Goal: Transaction & Acquisition: Purchase product/service

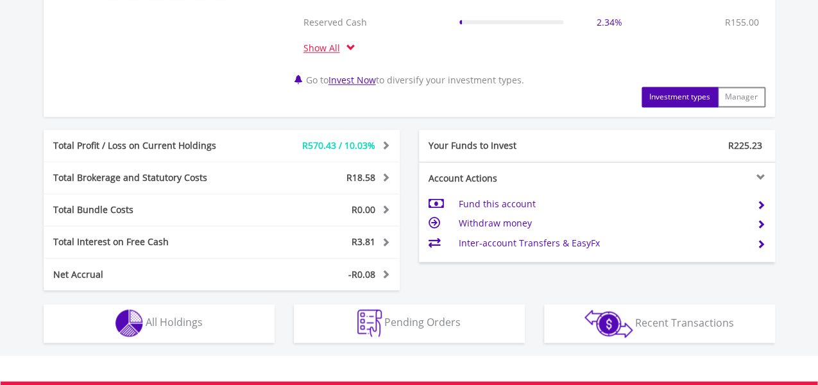
scroll to position [624, 0]
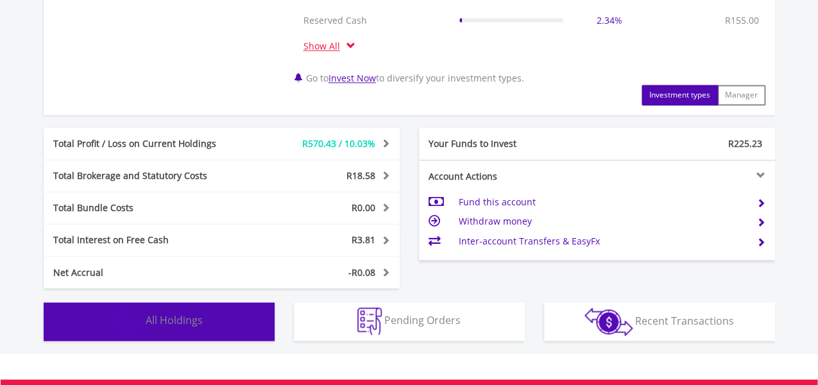
click at [116, 329] on img "button" at bounding box center [129, 321] width 28 height 28
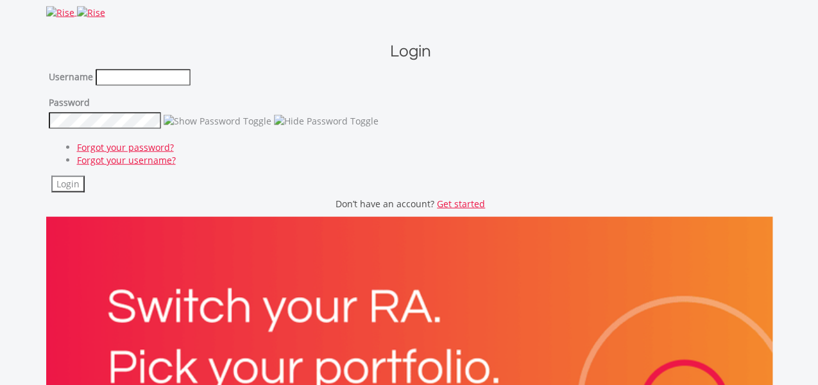
scroll to position [653, 0]
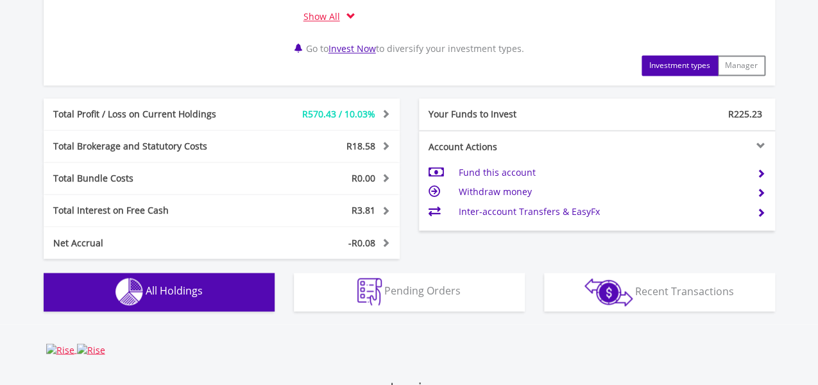
drag, startPoint x: 91, startPoint y: 291, endPoint x: 96, endPoint y: 284, distance: 8.4
click at [89, 288] on button "Holdings All Holdings" at bounding box center [159, 292] width 231 height 38
click at [132, 286] on img "button" at bounding box center [129, 292] width 28 height 28
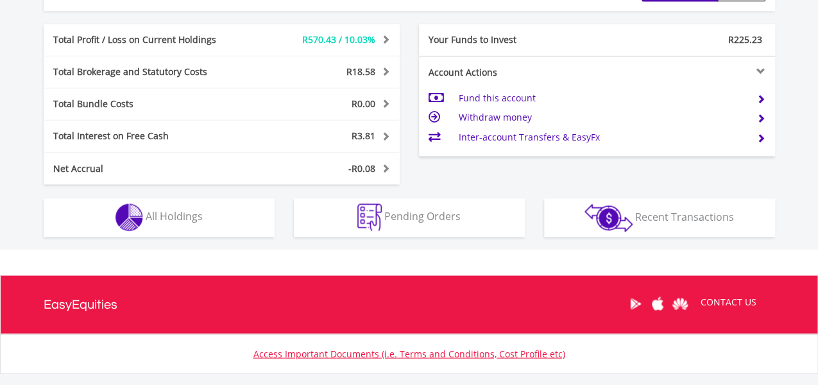
scroll to position [783, 0]
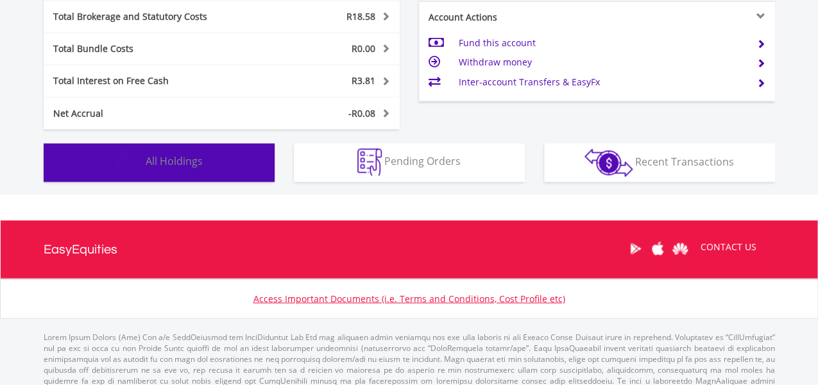
click at [200, 161] on span "All Holdings" at bounding box center [174, 161] width 57 height 14
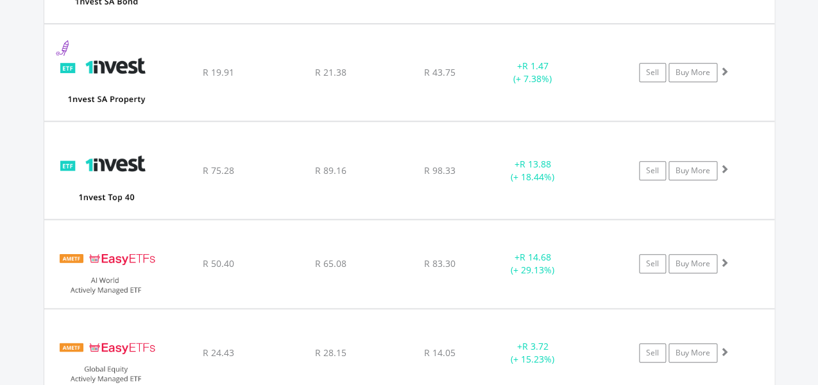
scroll to position [1977, 0]
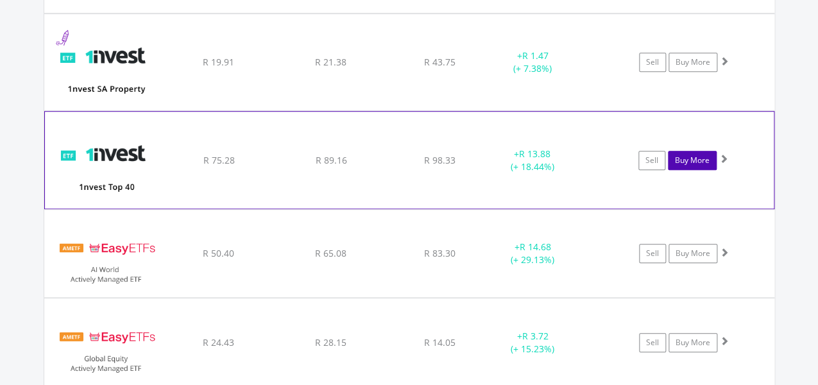
click at [693, 159] on link "Buy More" at bounding box center [692, 160] width 49 height 19
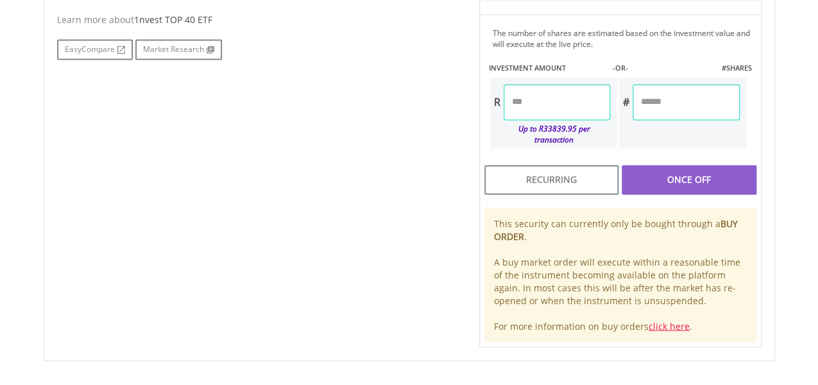
scroll to position [667, 0]
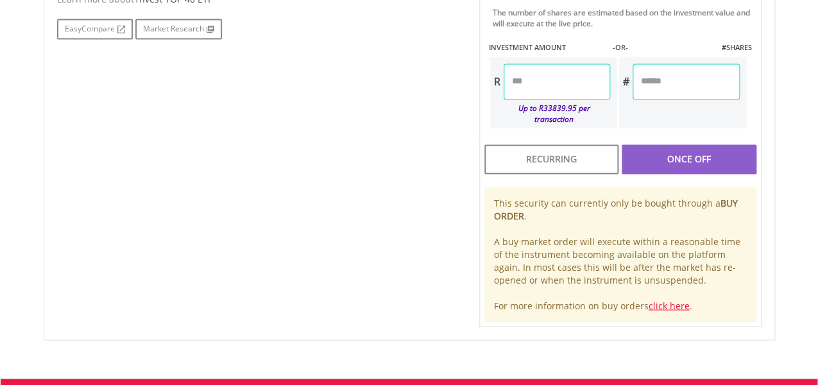
click at [579, 74] on input "number" at bounding box center [557, 82] width 107 height 36
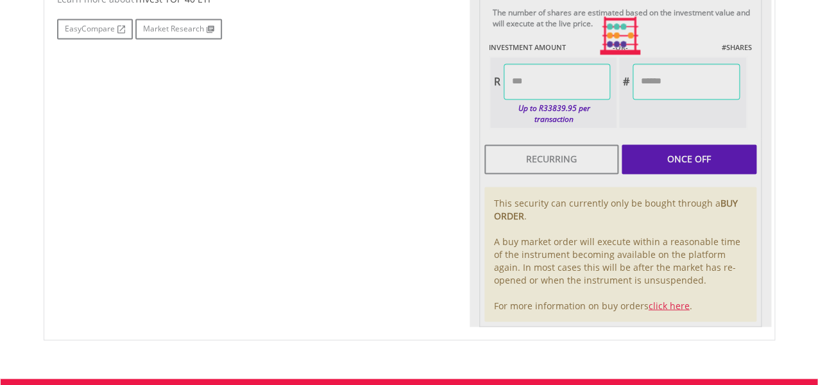
type input "*****"
click at [660, 148] on div "Last Updated Price: 15-min. Delay* Price Update Cost: 0 Credits Market Closed S…" at bounding box center [621, 36] width 302 height 583
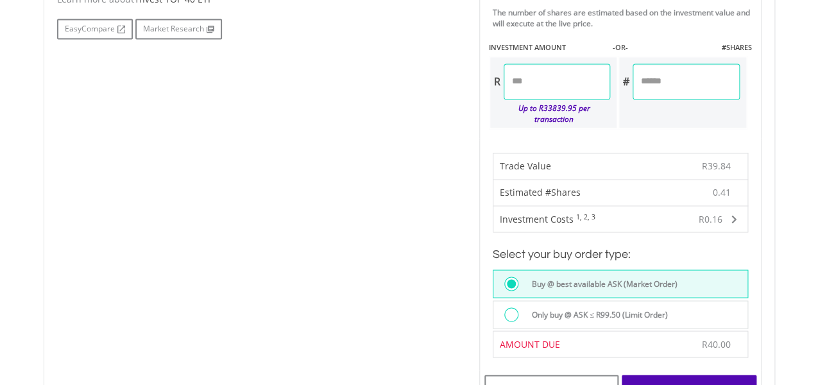
click at [690, 381] on div "Buy At Open" at bounding box center [689, 390] width 134 height 30
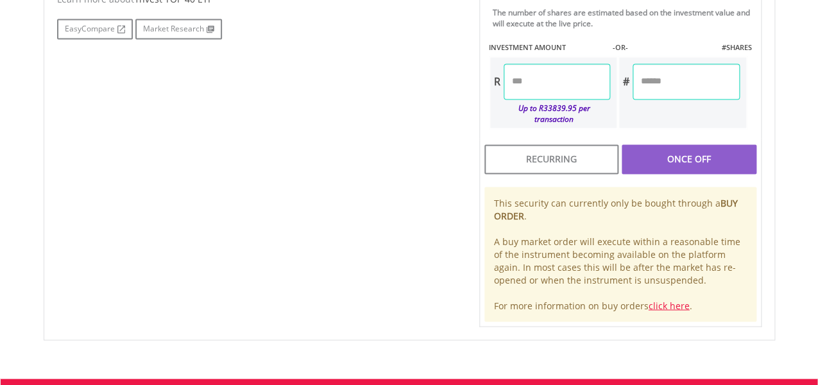
scroll to position [667, 0]
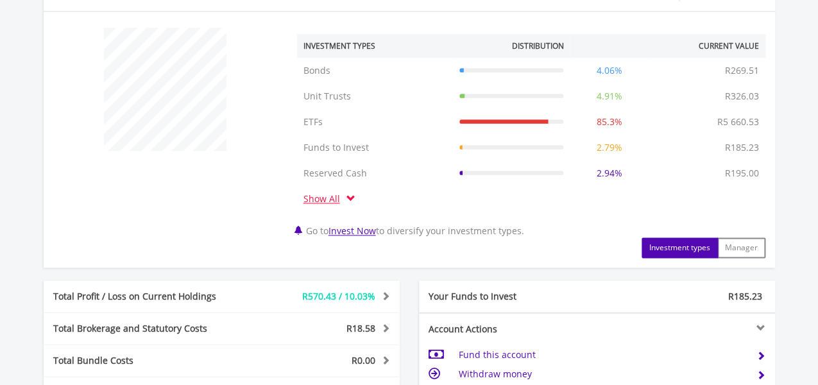
scroll to position [612, 0]
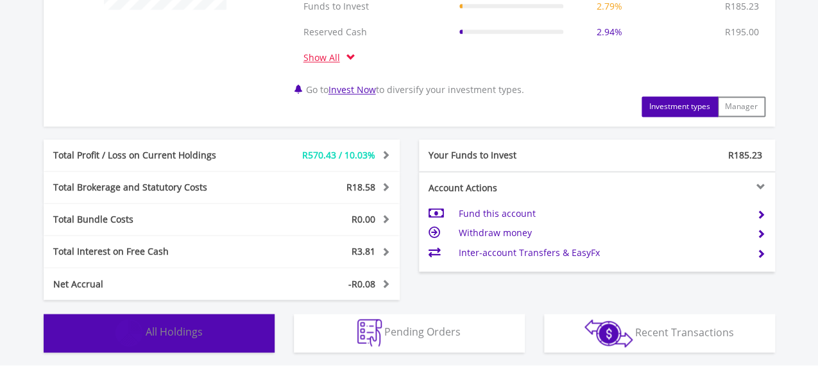
click at [198, 347] on button "Holdings All Holdings" at bounding box center [159, 333] width 231 height 38
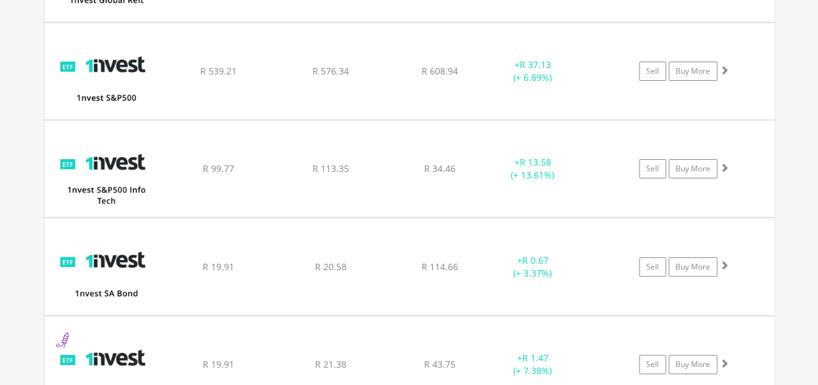
scroll to position [2011, 0]
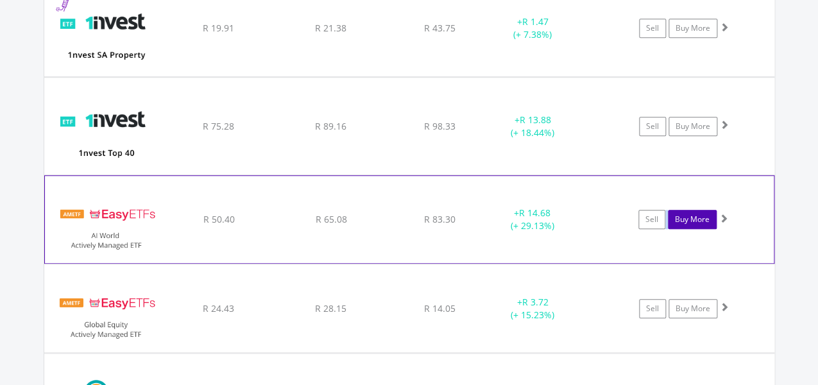
drag, startPoint x: 665, startPoint y: 217, endPoint x: 669, endPoint y: 224, distance: 7.5
click at [669, 224] on div "Sell Buy More" at bounding box center [677, 219] width 78 height 19
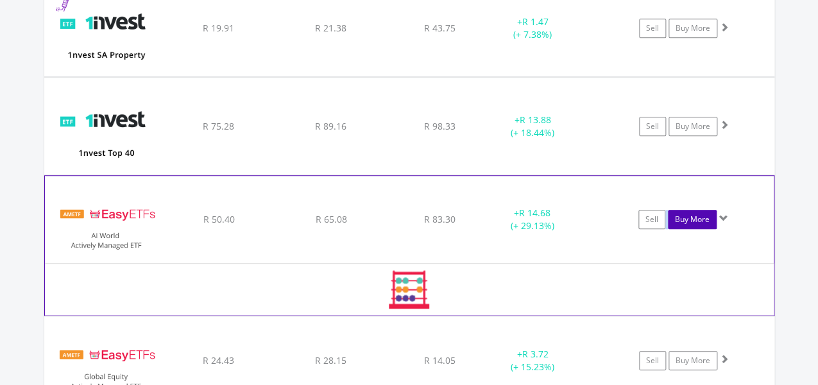
click at [678, 218] on link "Buy More" at bounding box center [692, 219] width 49 height 19
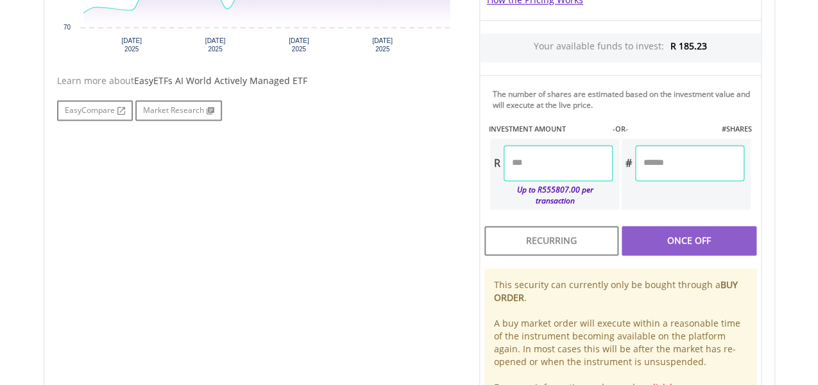
scroll to position [611, 0]
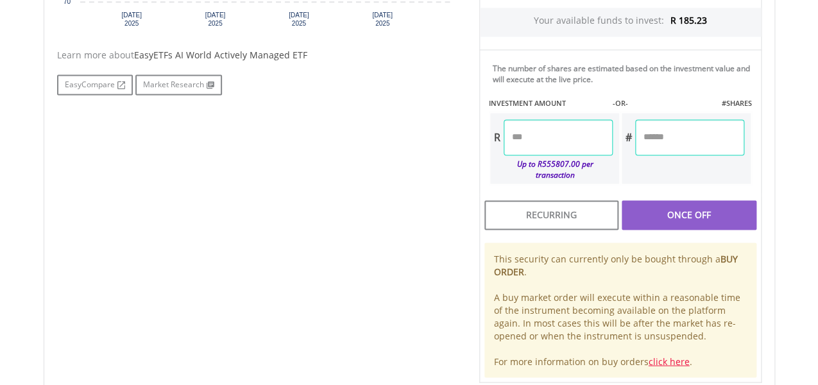
click at [817, 280] on html "My Investments Invest Now New Listings Sell My Recurring Investments Pending Or…" at bounding box center [409, 10] width 818 height 1242
click at [525, 141] on input "number" at bounding box center [558, 137] width 109 height 36
type input "*****"
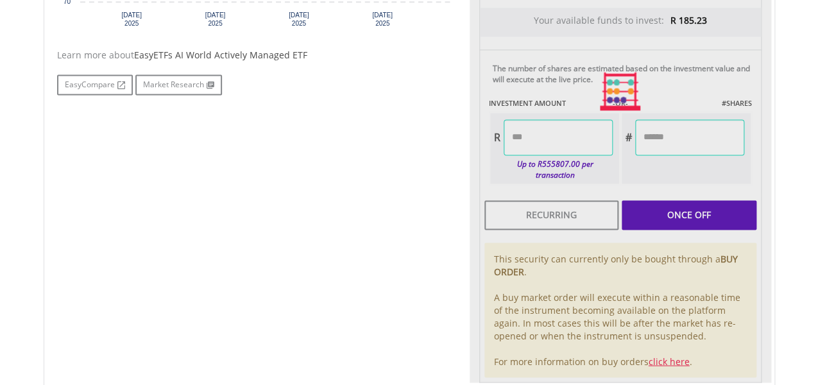
type input "******"
click at [694, 215] on div at bounding box center [621, 91] width 302 height 583
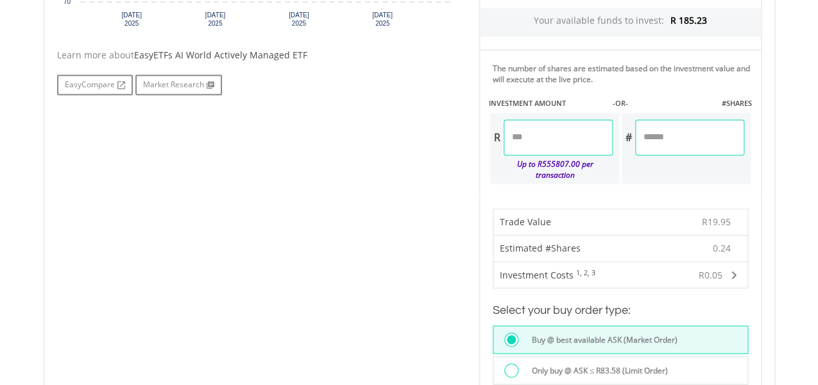
click at [694, 216] on div "R19.95" at bounding box center [688, 222] width 96 height 26
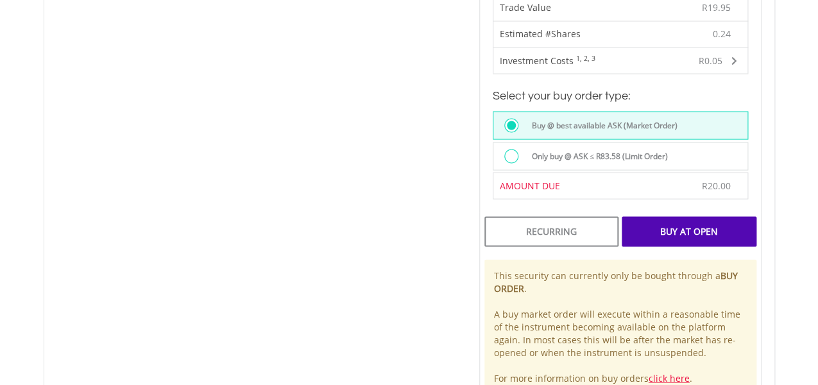
scroll to position [839, 0]
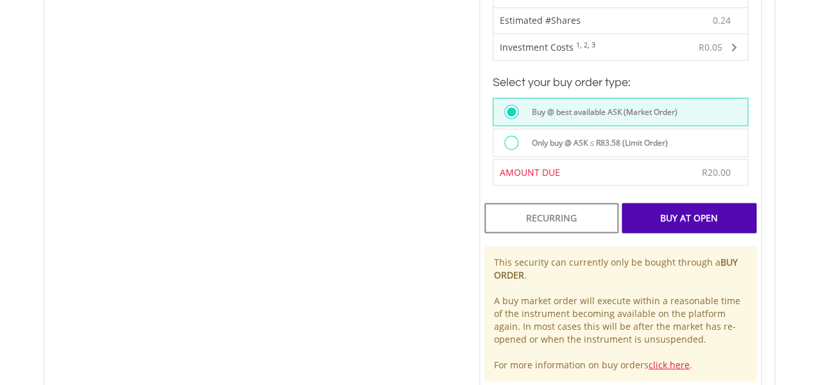
click at [719, 203] on div "Buy At Open" at bounding box center [689, 218] width 134 height 30
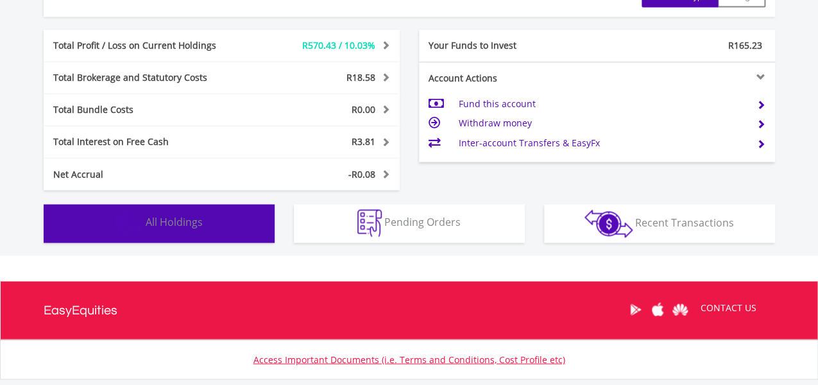
scroll to position [802, 0]
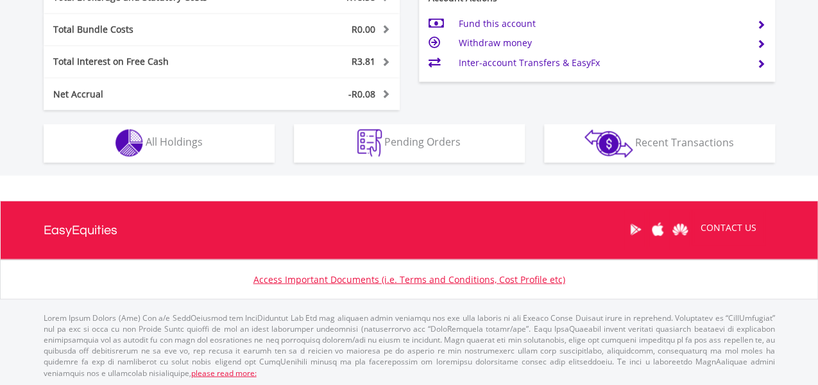
drag, startPoint x: 137, startPoint y: 119, endPoint x: 130, endPoint y: 130, distance: 12.5
click at [130, 128] on div "Holdings All Holdings" at bounding box center [159, 136] width 250 height 53
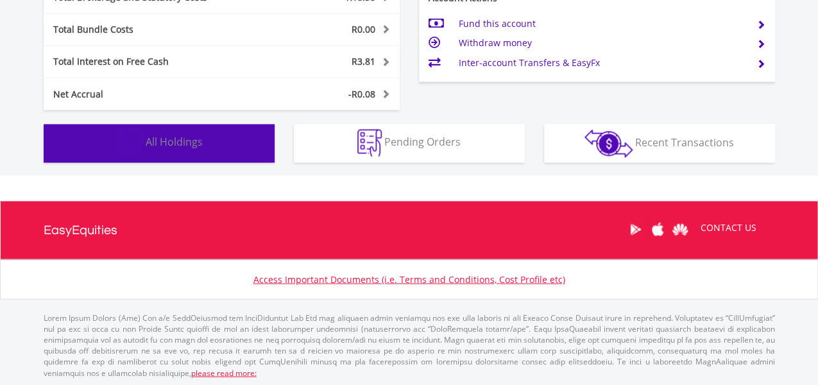
click at [130, 138] on img "button" at bounding box center [129, 143] width 28 height 28
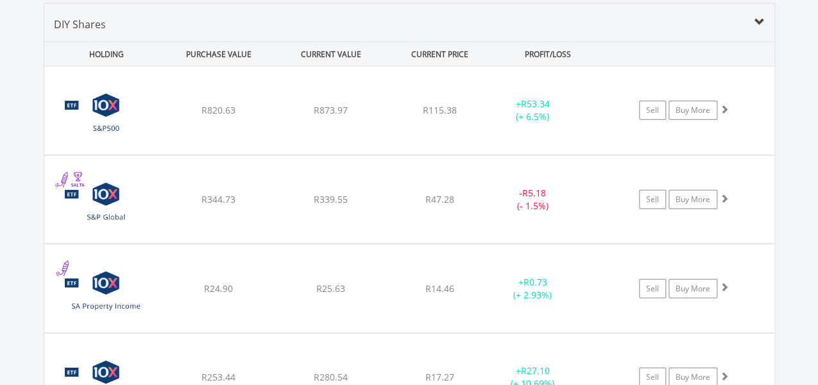
scroll to position [1002, 0]
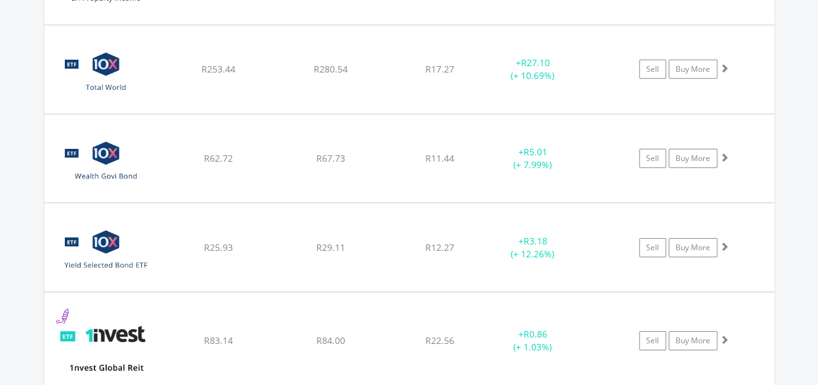
scroll to position [1318, 0]
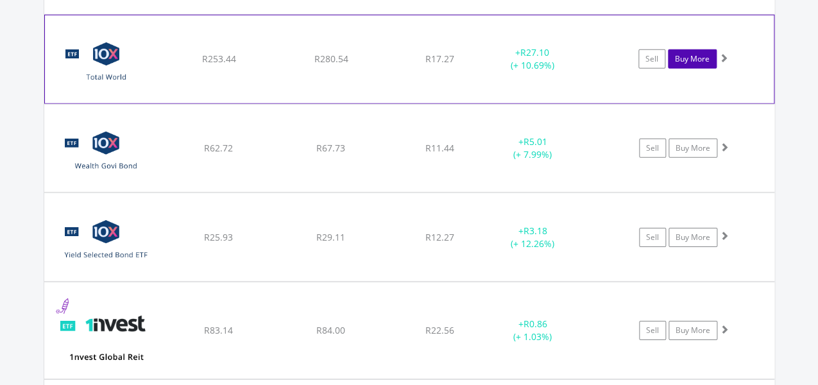
click at [695, 61] on link "Buy More" at bounding box center [692, 58] width 49 height 19
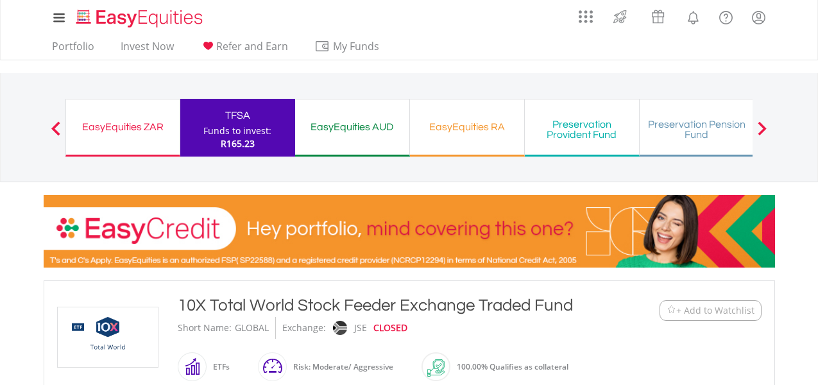
scroll to position [540, 0]
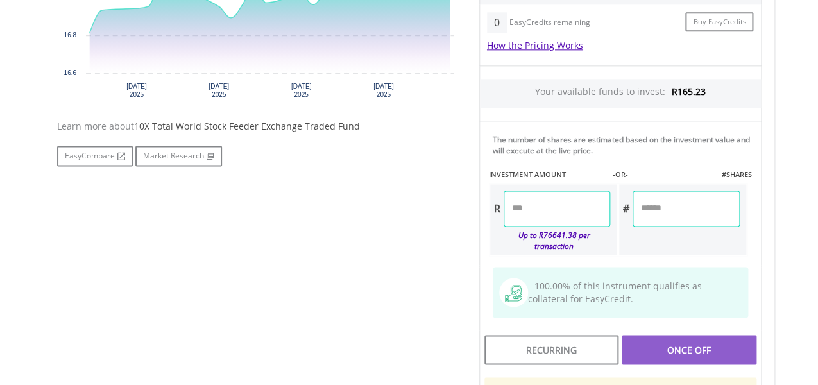
click at [817, 239] on html "My Investments Invest Now New Listings Sell My Recurring Investments Pending Or…" at bounding box center [409, 113] width 818 height 1306
click at [565, 208] on input "number" at bounding box center [557, 209] width 107 height 36
type input "*****"
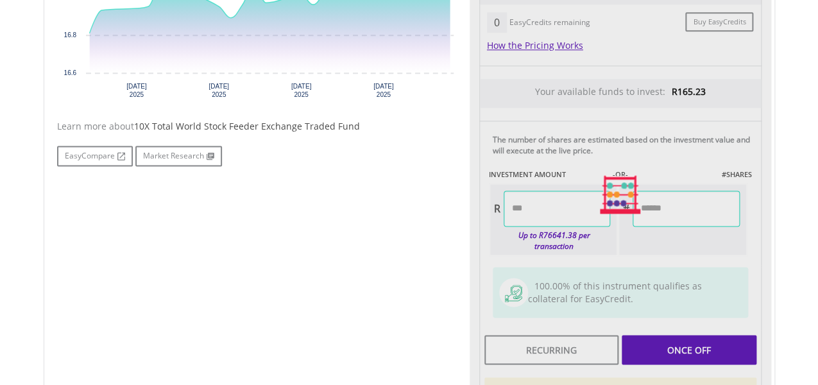
type input "******"
click at [686, 354] on div at bounding box center [621, 195] width 302 height 646
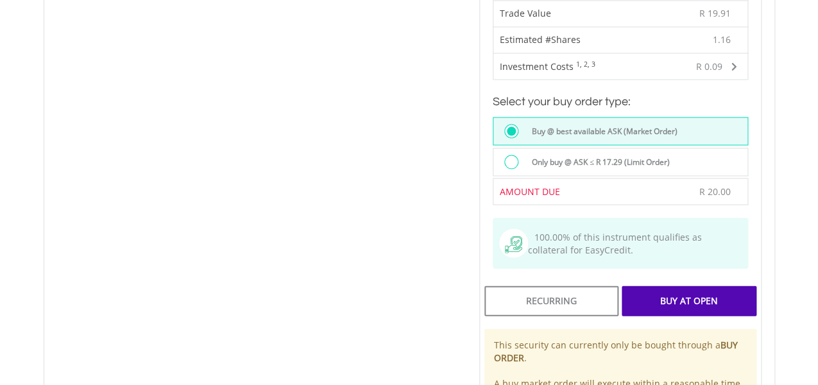
scroll to position [847, 0]
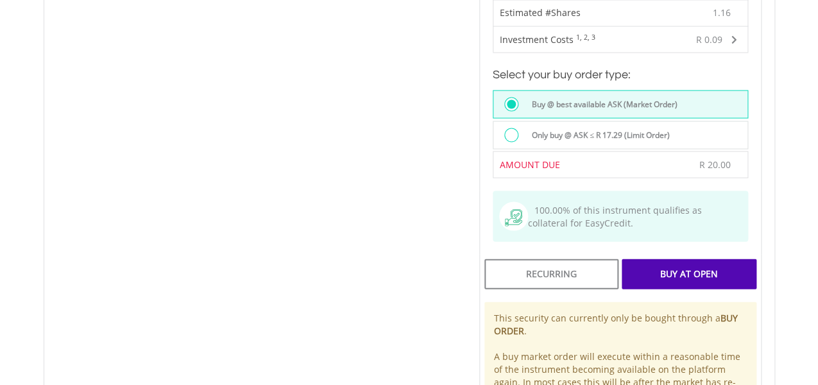
click at [728, 259] on div "Buy At Open" at bounding box center [689, 274] width 134 height 30
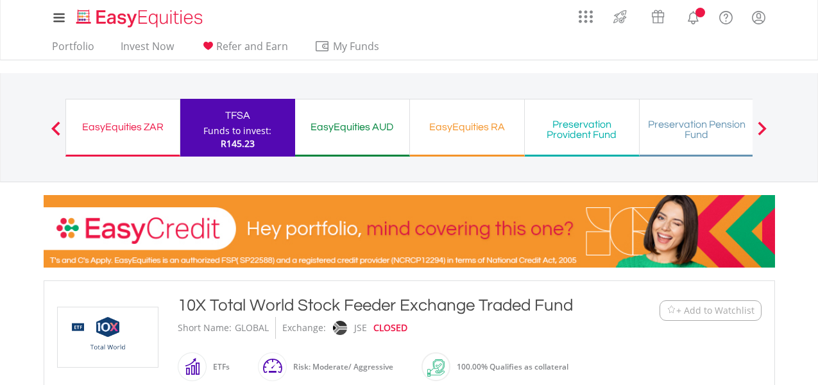
scroll to position [847, 0]
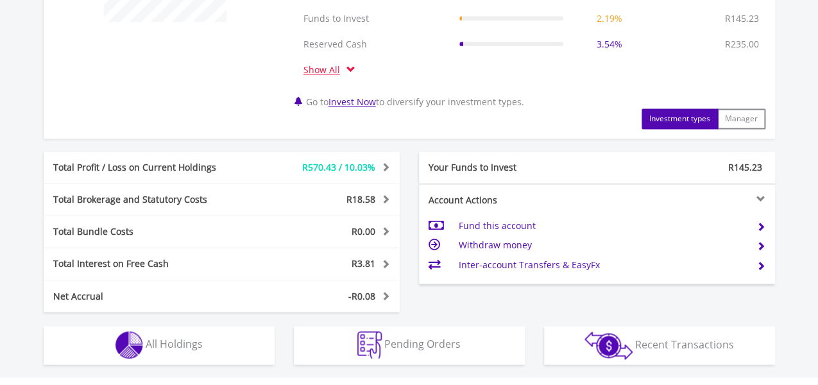
scroll to position [608, 0]
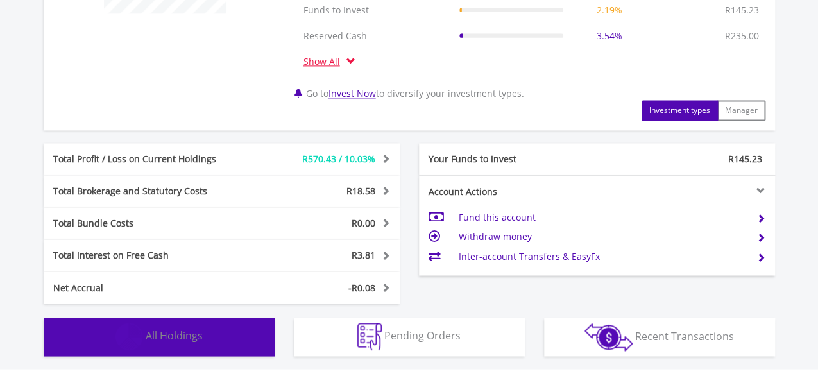
click at [203, 343] on button "Holdings All Holdings" at bounding box center [159, 337] width 231 height 38
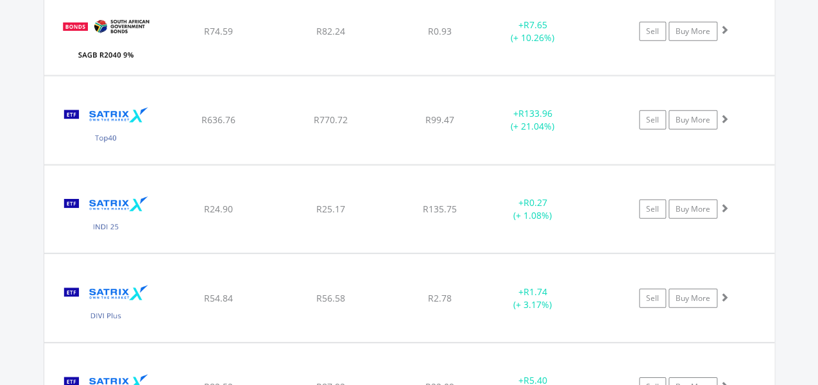
scroll to position [3248, 0]
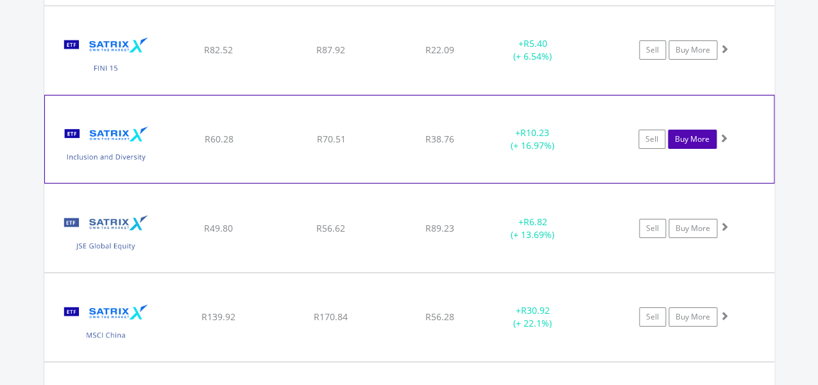
click at [683, 140] on link "Buy More" at bounding box center [692, 139] width 49 height 19
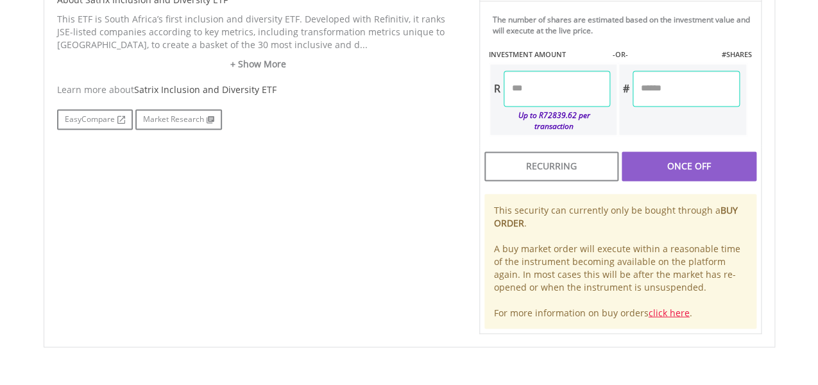
scroll to position [673, 0]
click at [636, 78] on input "number" at bounding box center [686, 89] width 107 height 36
click at [567, 80] on input "number" at bounding box center [557, 89] width 107 height 36
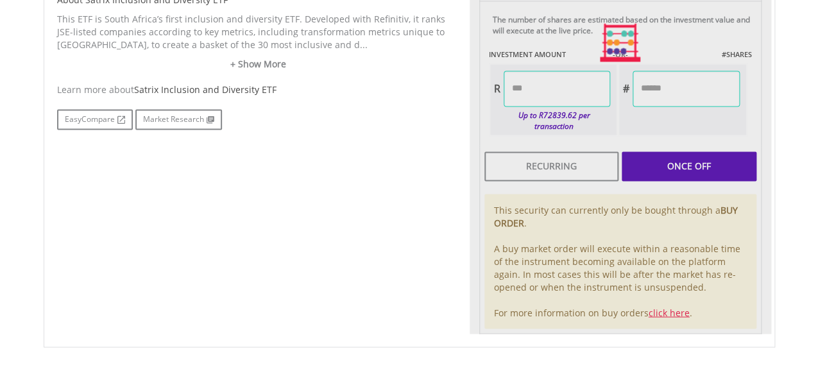
click at [729, 139] on div "Last Updated Price: 15-min. Delay* Price Update Cost: 0 Credits Market Closed S…" at bounding box center [621, 43] width 302 height 583
type input "*****"
type input "******"
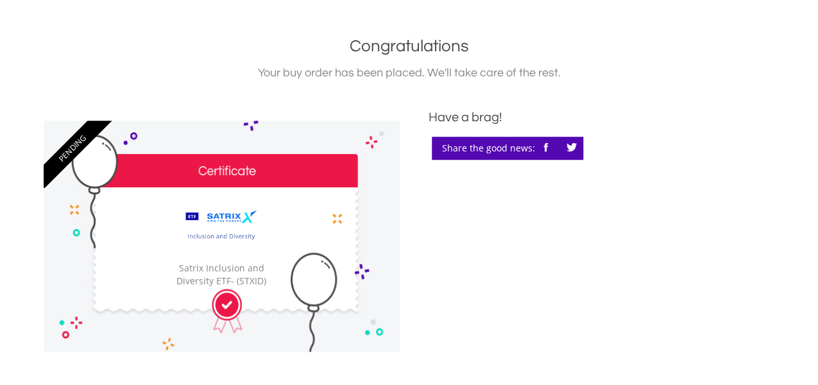
scroll to position [387, 0]
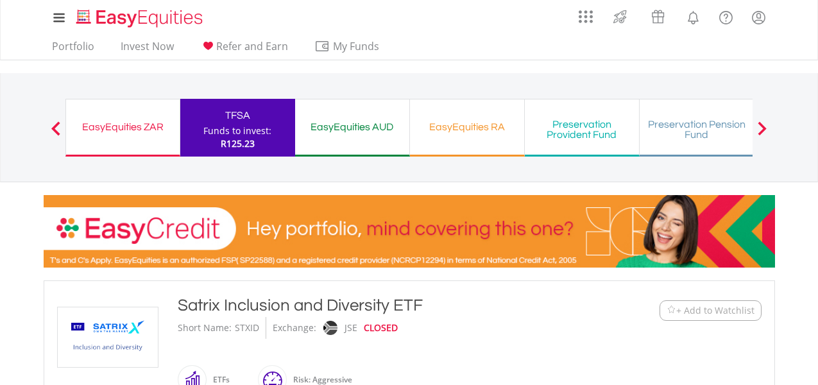
scroll to position [336, 0]
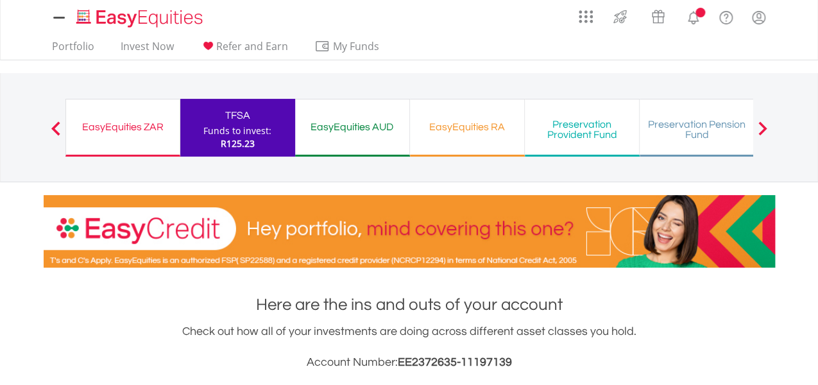
click at [25, 40] on nav "My Investments Invest Now New Listings Sell My Recurring Investments Pending Or…" at bounding box center [409, 30] width 818 height 60
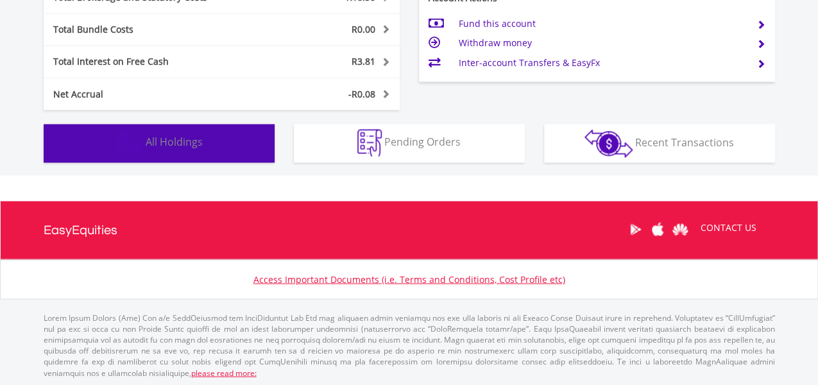
click at [80, 147] on button "Holdings All Holdings" at bounding box center [159, 143] width 231 height 38
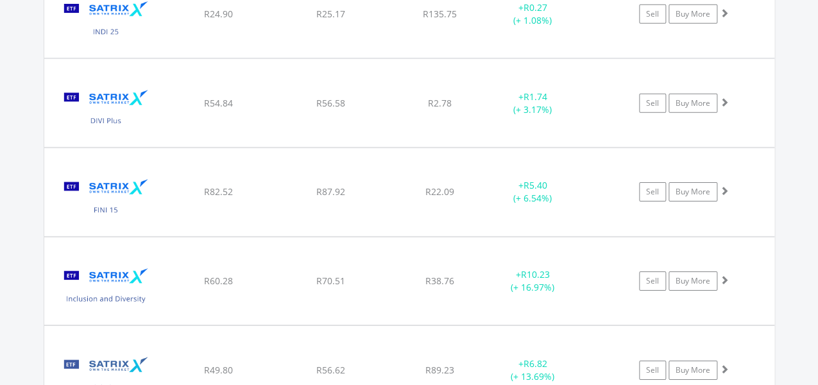
scroll to position [3159, 0]
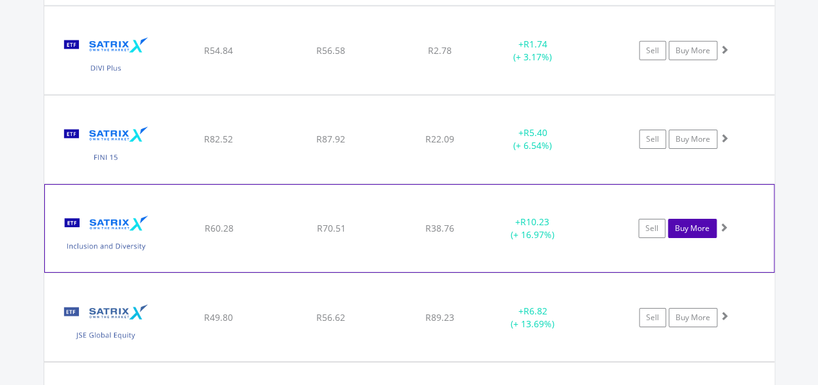
click at [686, 219] on link "Buy More" at bounding box center [692, 228] width 49 height 19
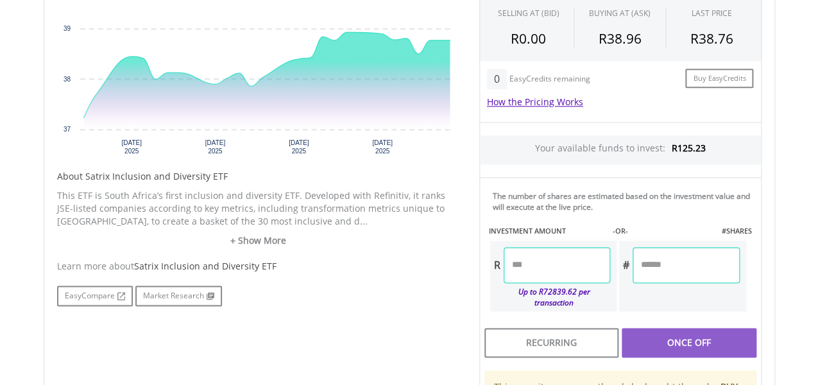
scroll to position [484, 0]
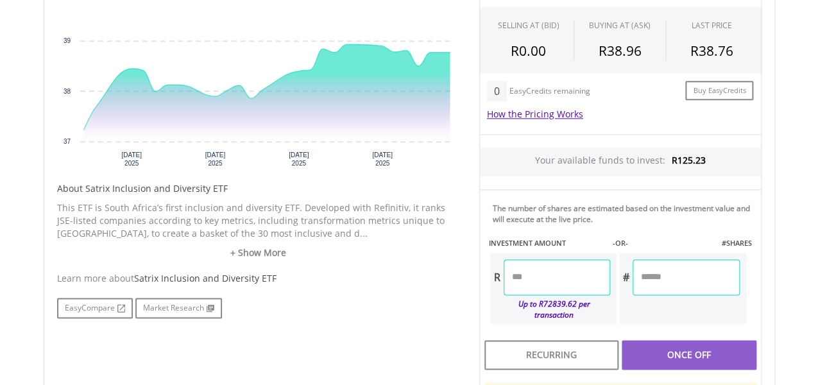
click at [531, 311] on div "R Up to R72839.62 per transaction" at bounding box center [554, 288] width 130 height 73
click at [536, 276] on input "number" at bounding box center [557, 277] width 107 height 36
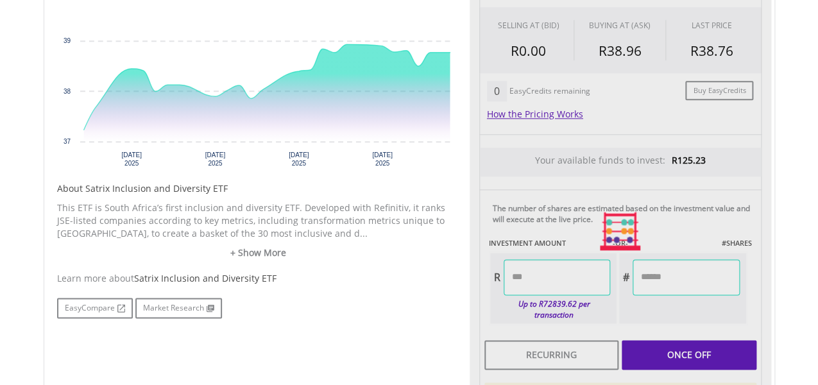
click at [718, 339] on div "Last Updated Price: 15-min. Delay* Price Update Cost: 0 Credits Market Closed S…" at bounding box center [621, 231] width 302 height 583
type input "*****"
type input "******"
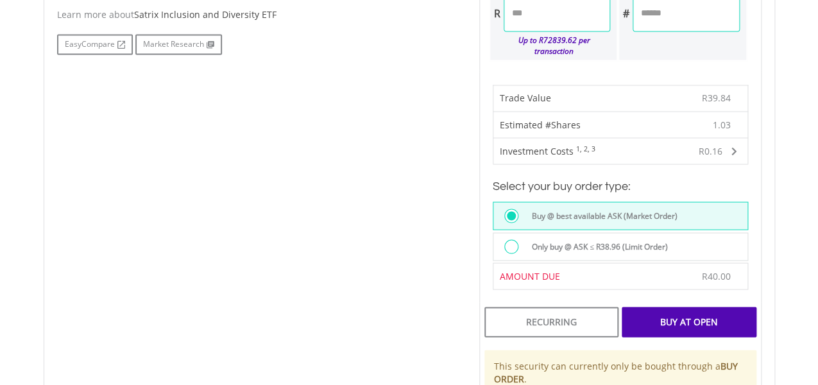
scroll to position [832, 0]
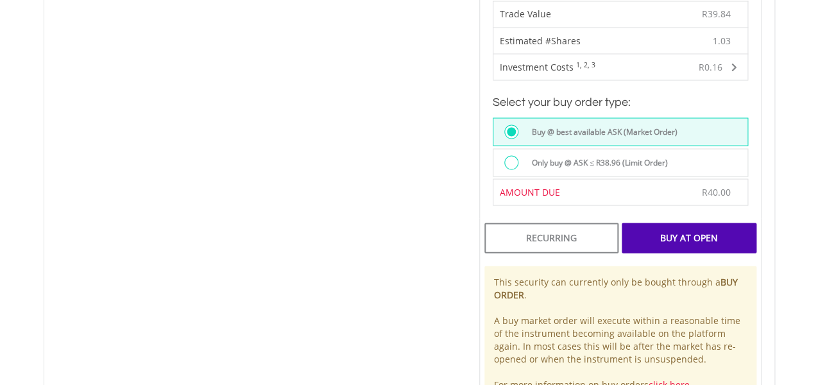
click at [722, 227] on div "Buy At Open" at bounding box center [689, 238] width 134 height 30
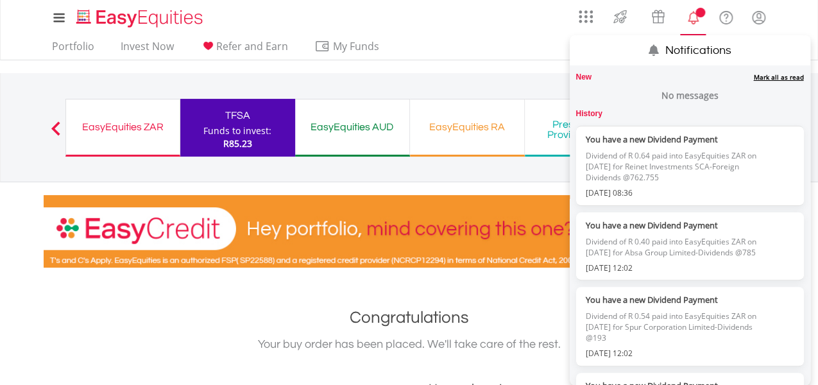
click at [699, 8] on span "Notifications" at bounding box center [700, 13] width 10 height 10
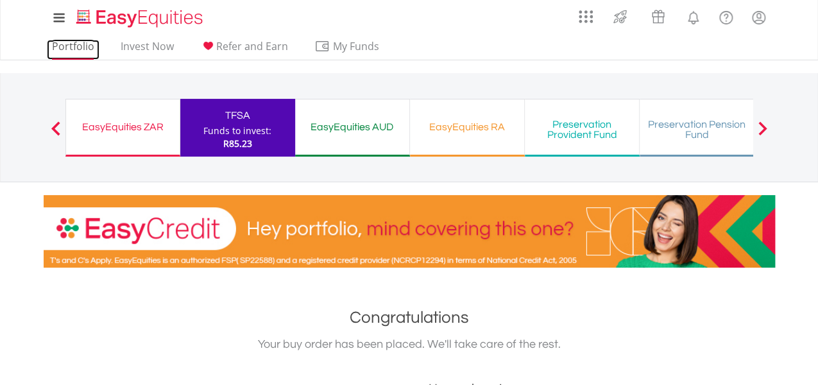
click at [72, 41] on link "Portfolio" at bounding box center [73, 50] width 53 height 20
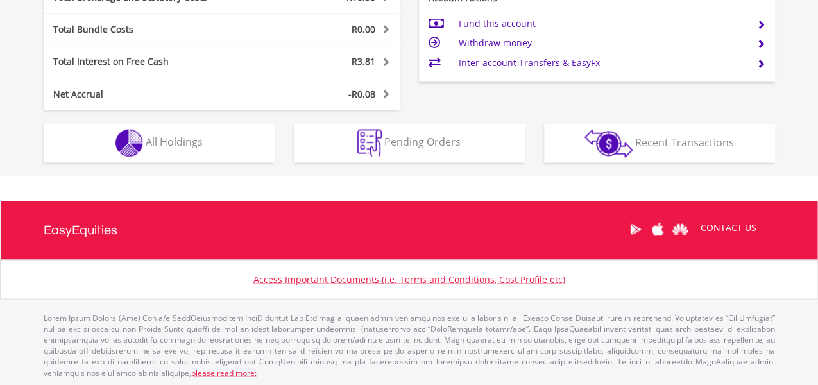
scroll to position [123, 244]
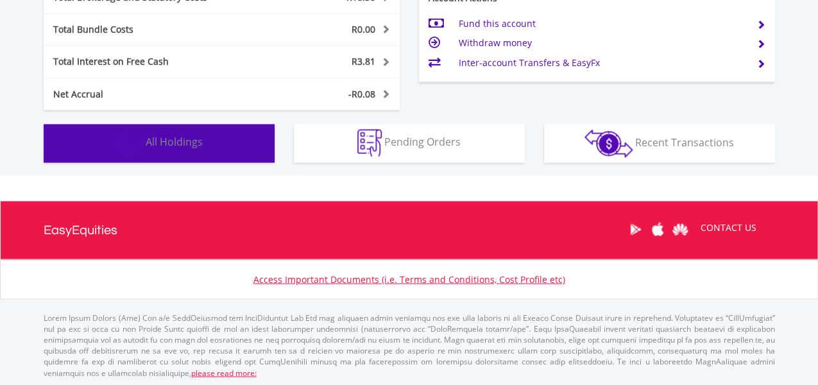
click at [226, 136] on button "Holdings All Holdings" at bounding box center [159, 143] width 231 height 38
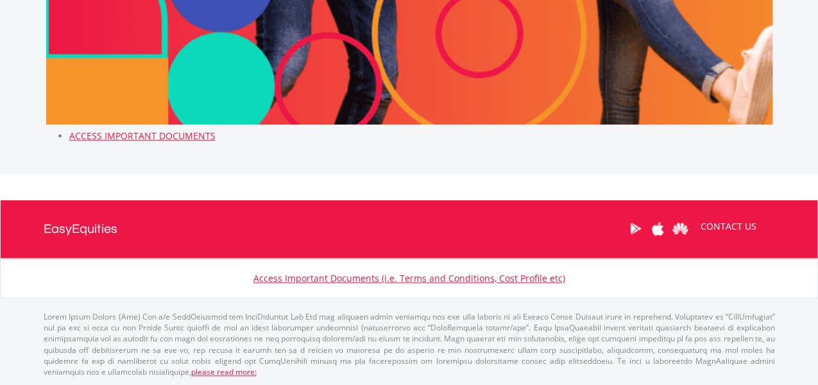
scroll to position [0, 0]
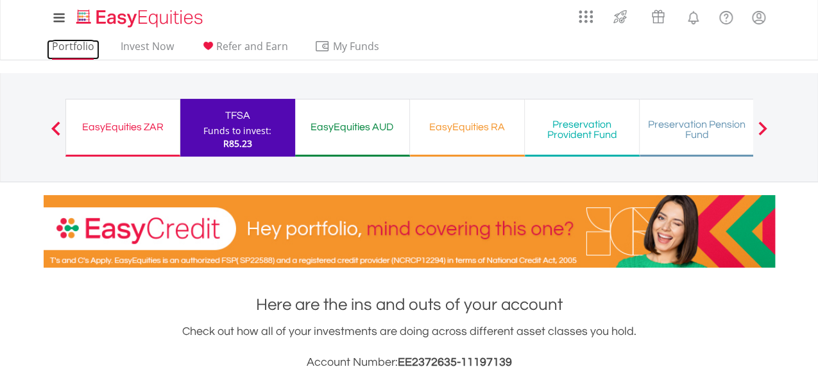
click at [88, 45] on link "Portfolio" at bounding box center [73, 50] width 53 height 20
